Goal: Task Accomplishment & Management: Use online tool/utility

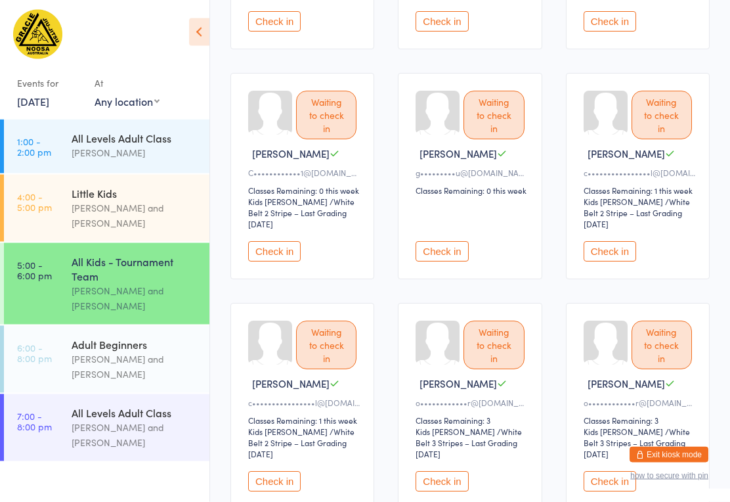
scroll to position [422, 0]
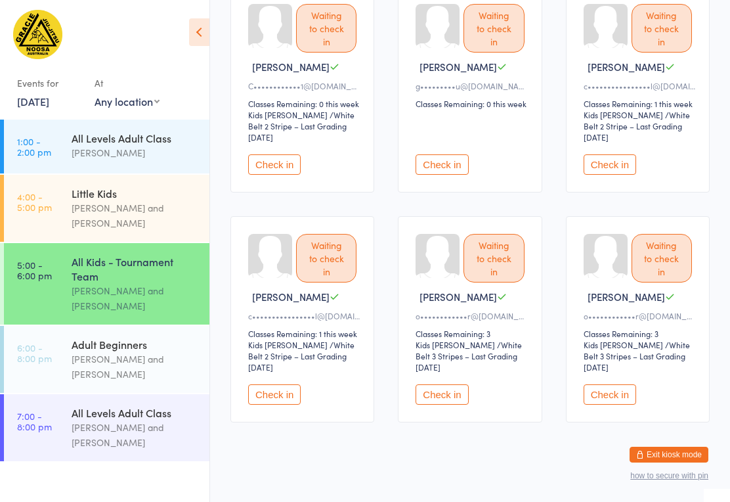
click at [621, 397] on button "Check in" at bounding box center [610, 394] width 53 height 20
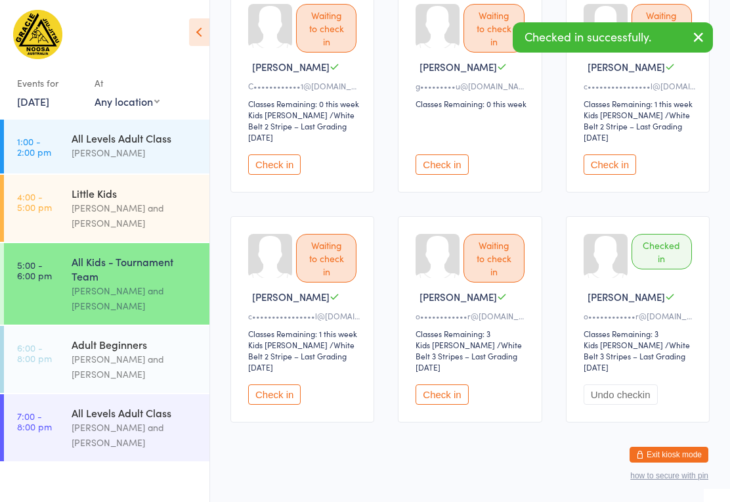
click at [450, 399] on button "Check in" at bounding box center [442, 394] width 53 height 20
click at [285, 403] on button "Check in" at bounding box center [274, 394] width 53 height 20
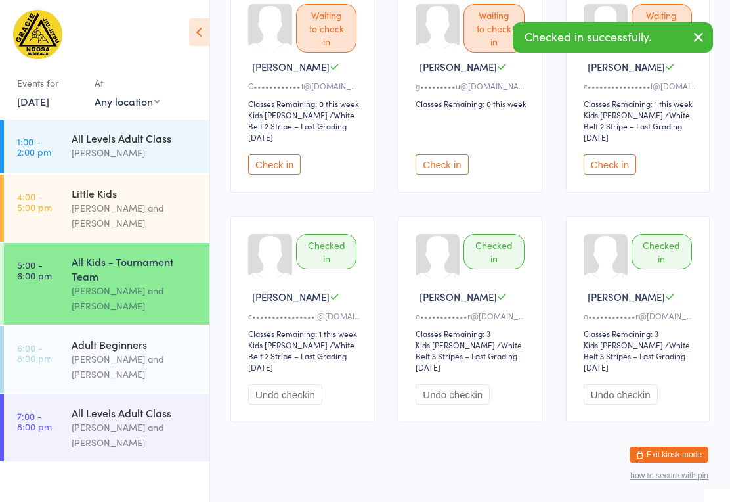
click at [272, 403] on button "Undo checkin" at bounding box center [285, 394] width 74 height 20
click at [283, 395] on button "Check in" at bounding box center [274, 394] width 53 height 20
click at [612, 162] on button "Check in" at bounding box center [610, 164] width 53 height 20
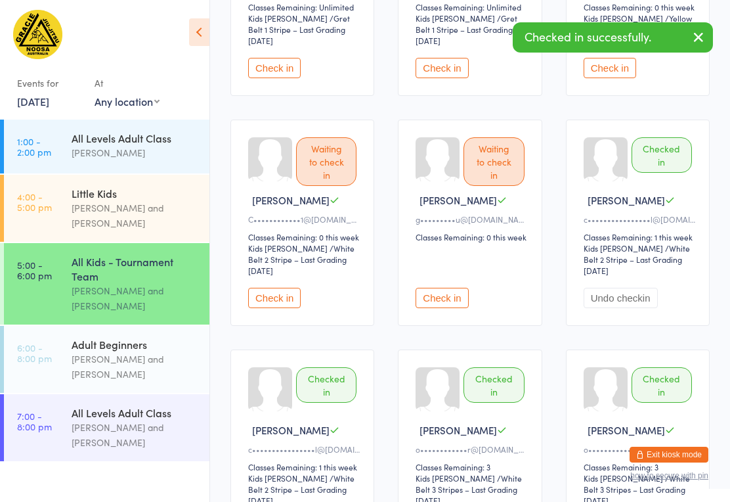
scroll to position [289, 0]
click at [279, 300] on button "Check in" at bounding box center [274, 297] width 53 height 20
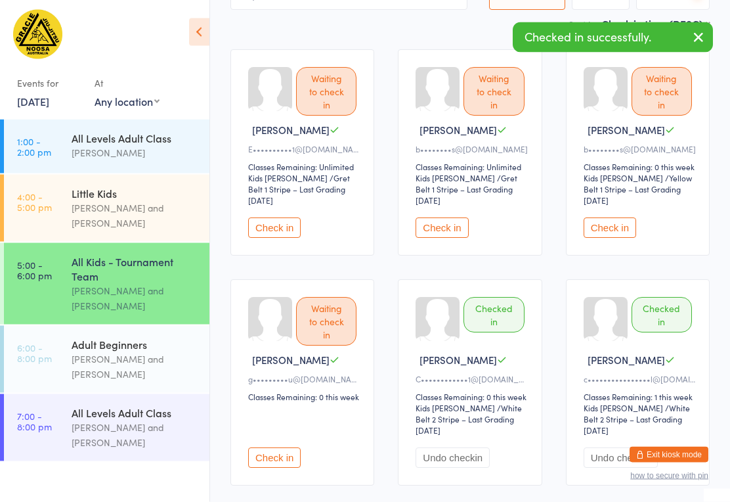
scroll to position [129, 0]
click at [613, 217] on button "Check in" at bounding box center [610, 227] width 53 height 20
click at [447, 221] on button "Check in" at bounding box center [442, 227] width 53 height 20
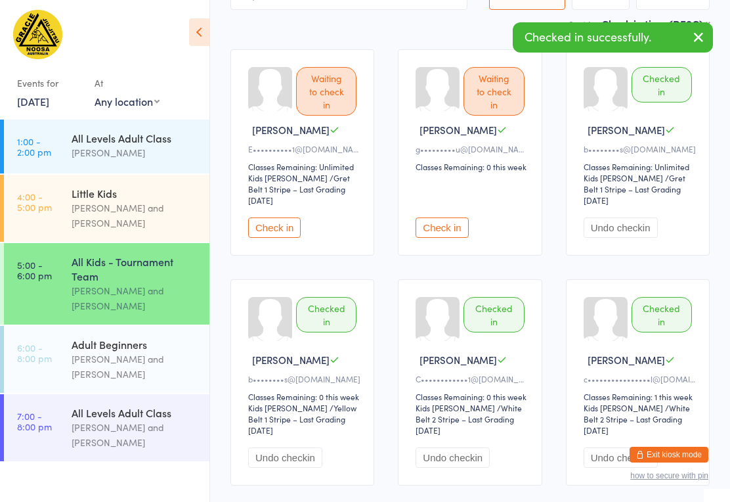
click at [277, 222] on button "Check in" at bounding box center [274, 227] width 53 height 20
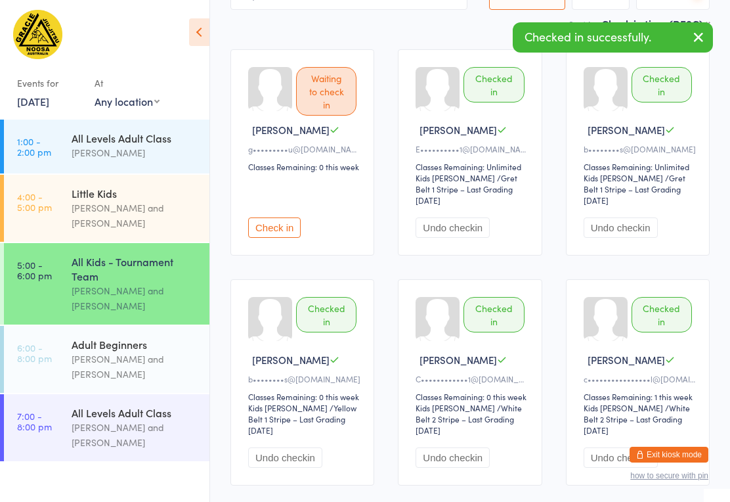
scroll to position [45, 0]
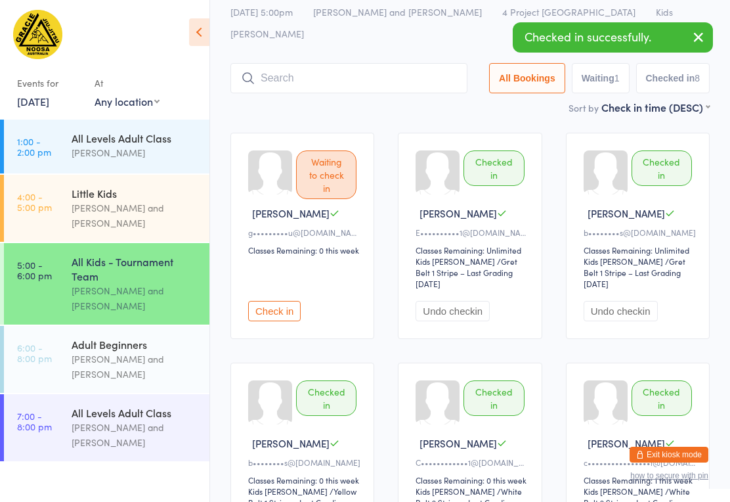
click at [336, 63] on input "search" at bounding box center [349, 78] width 237 height 30
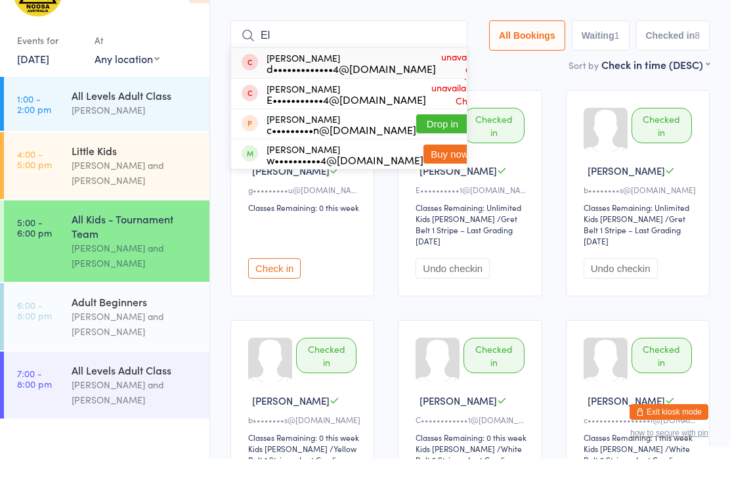
type input "E"
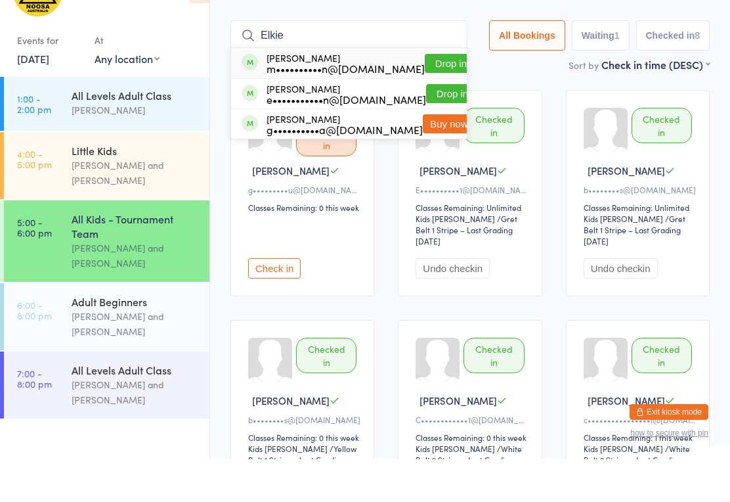
type input "Elkie"
click at [430, 97] on button "Drop in" at bounding box center [451, 106] width 53 height 19
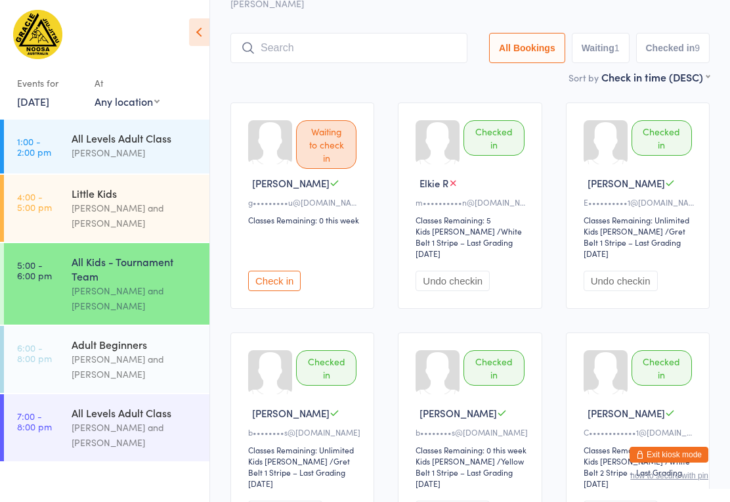
scroll to position [72, 0]
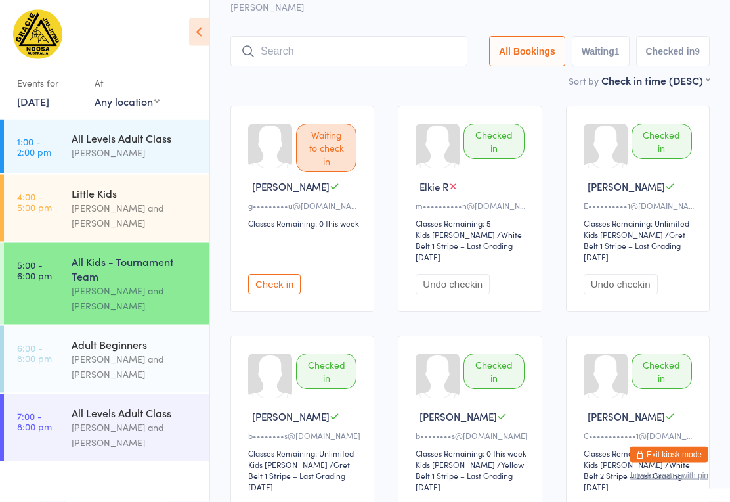
click at [328, 37] on input "search" at bounding box center [349, 52] width 237 height 30
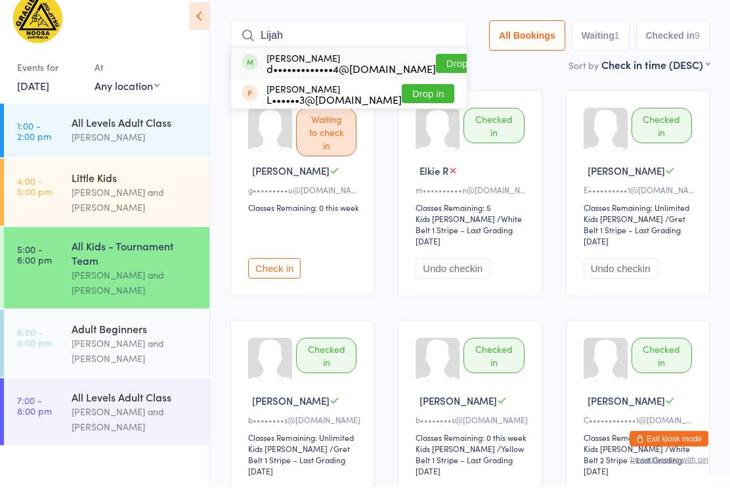
type input "Lijah"
click at [436, 70] on button "Drop in" at bounding box center [462, 79] width 53 height 19
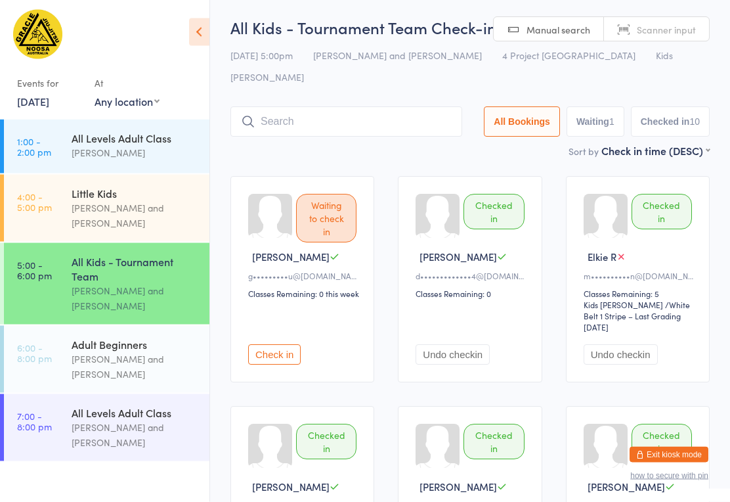
scroll to position [0, 0]
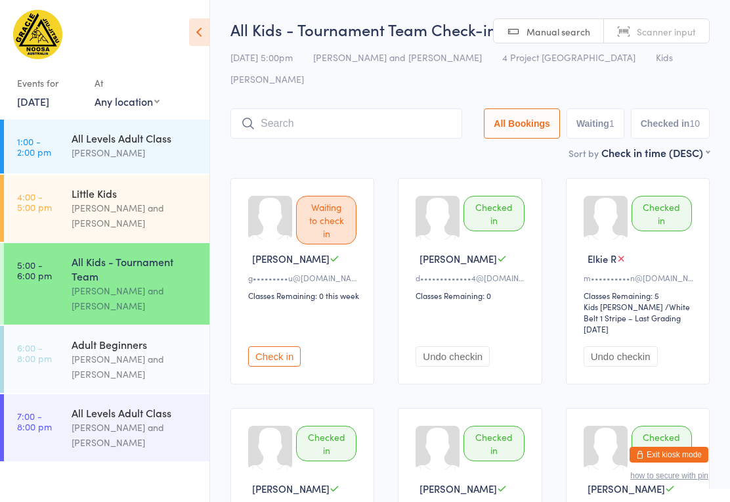
click at [329, 108] on input "search" at bounding box center [347, 123] width 232 height 30
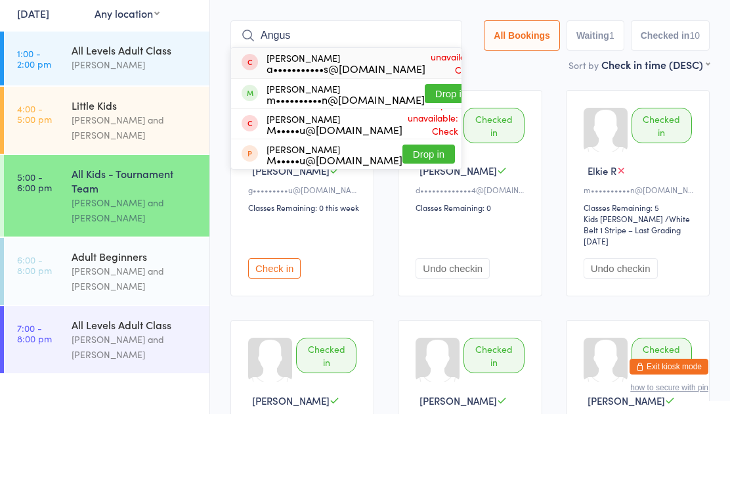
type input "Angus"
click at [434, 172] on button "Drop in" at bounding box center [451, 181] width 53 height 19
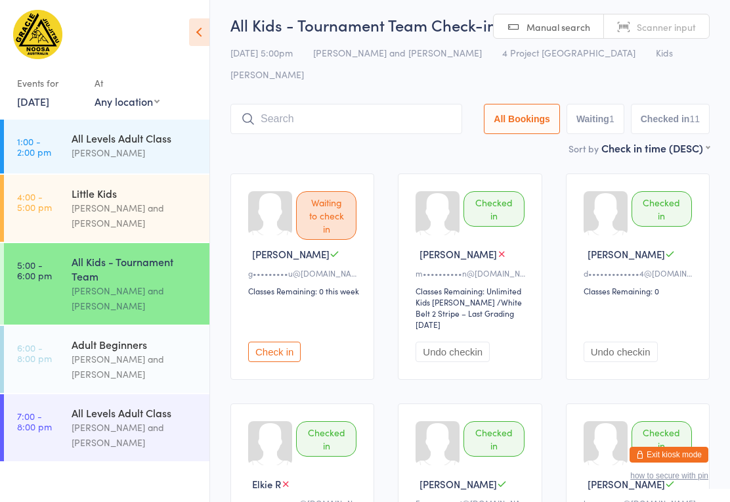
scroll to position [4, 0]
